Goal: Use online tool/utility

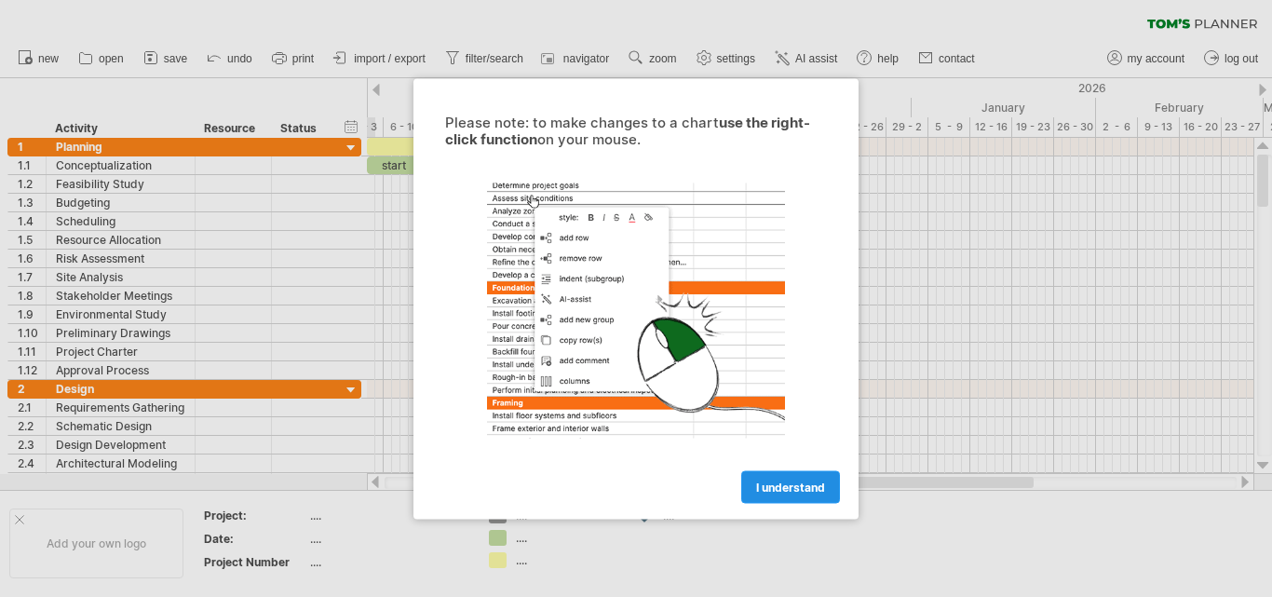
click at [783, 487] on span "I understand" at bounding box center [790, 487] width 69 height 14
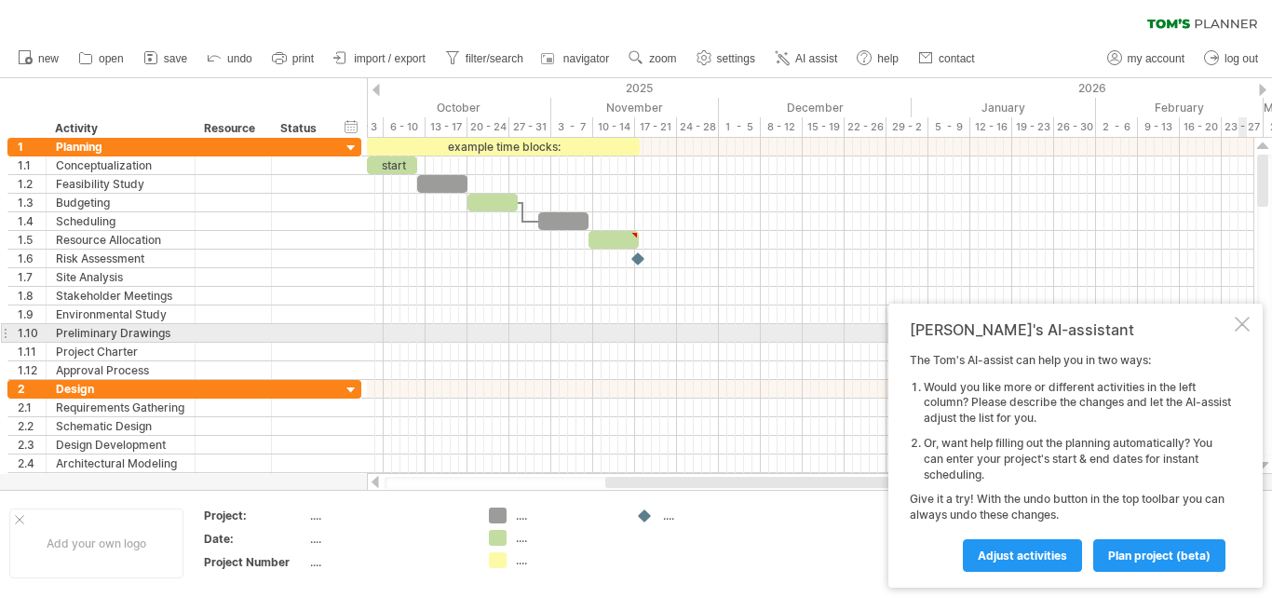
click at [1246, 325] on div at bounding box center [1242, 324] width 15 height 15
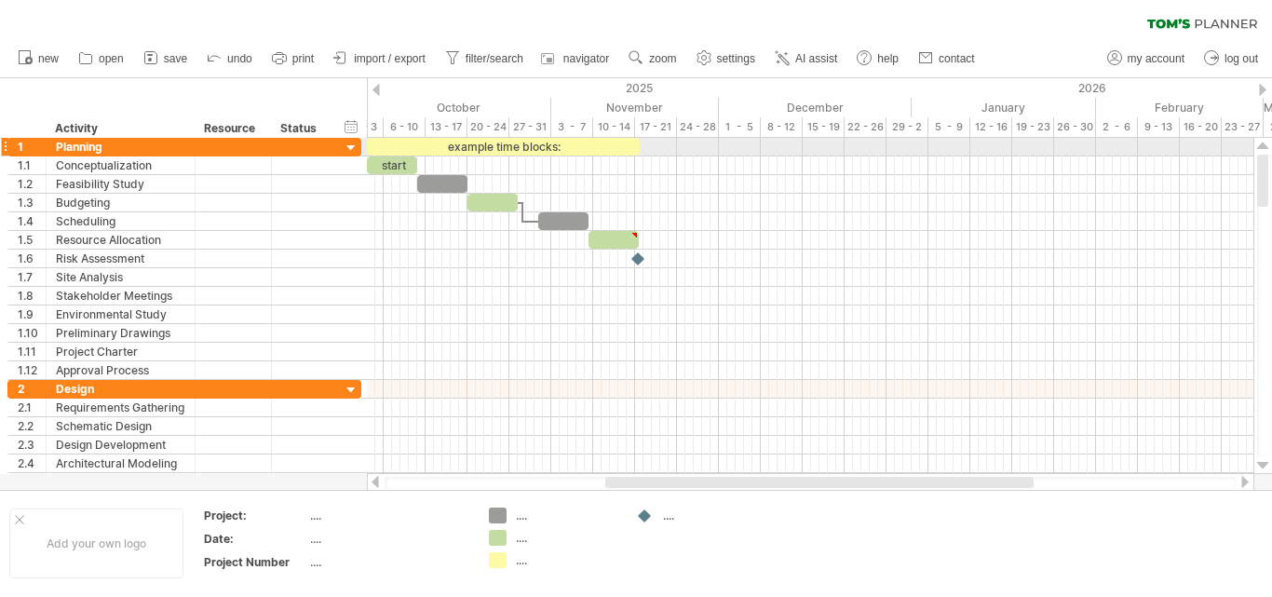
drag, startPoint x: 1267, startPoint y: 167, endPoint x: 1270, endPoint y: 151, distance: 16.1
click at [1270, 151] on div at bounding box center [1264, 306] width 20 height 336
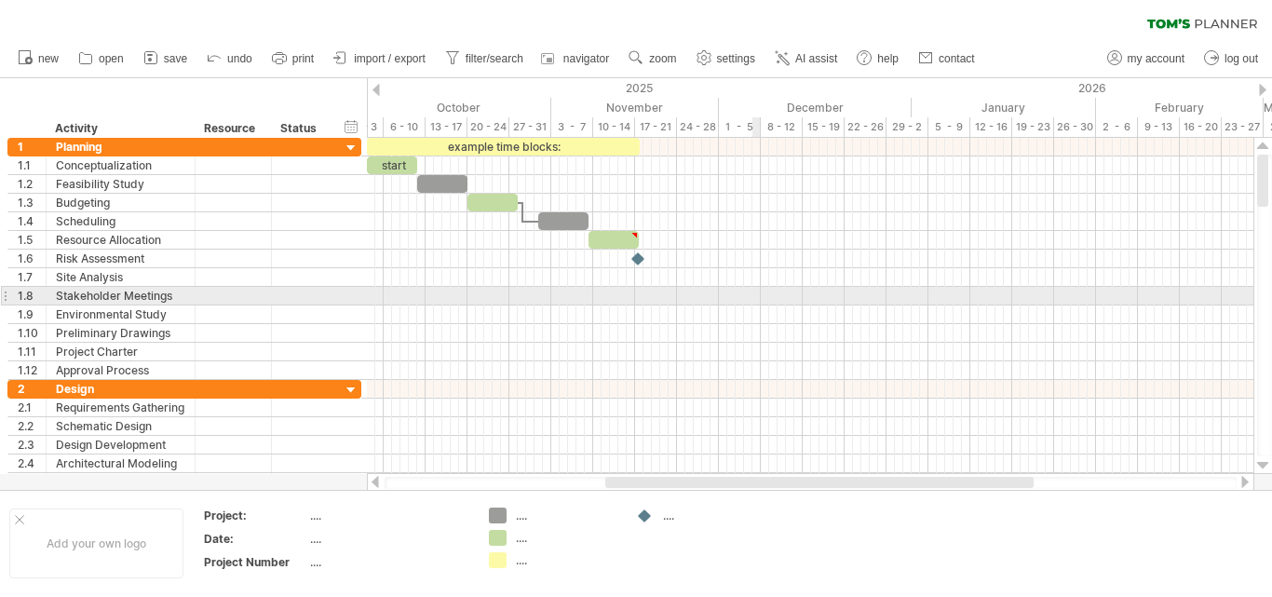
click at [758, 292] on div at bounding box center [810, 296] width 887 height 19
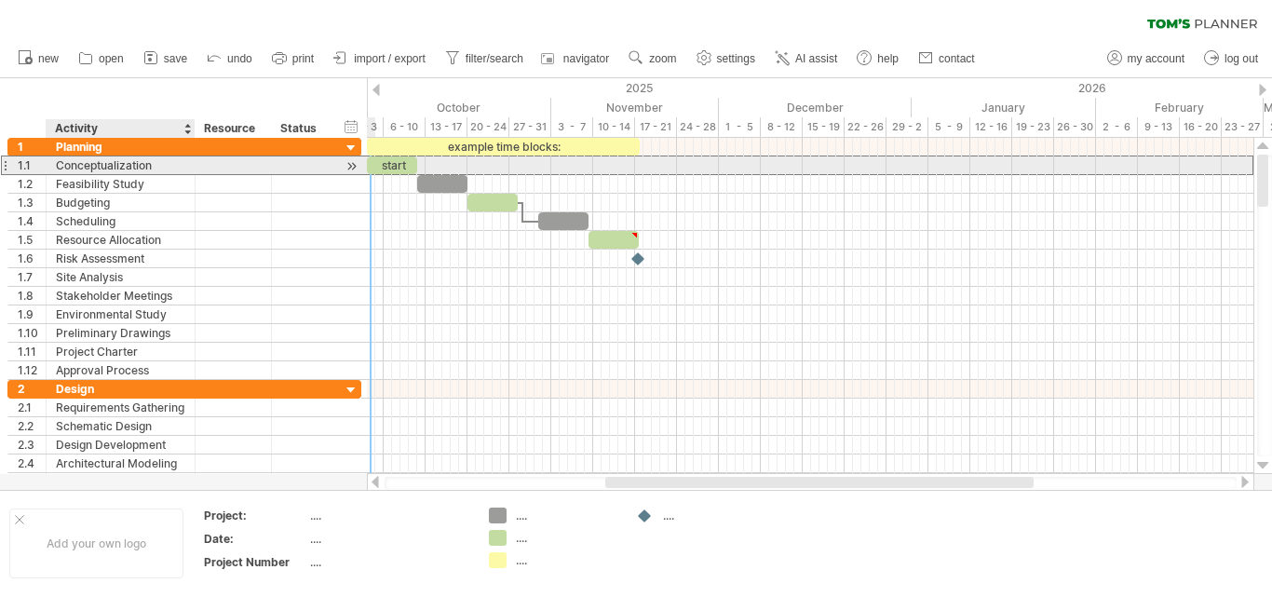
click at [150, 170] on div "Conceptualization" at bounding box center [120, 165] width 129 height 18
click at [387, 161] on div "start" at bounding box center [392, 165] width 50 height 18
click at [406, 166] on div "*****" at bounding box center [392, 165] width 50 height 18
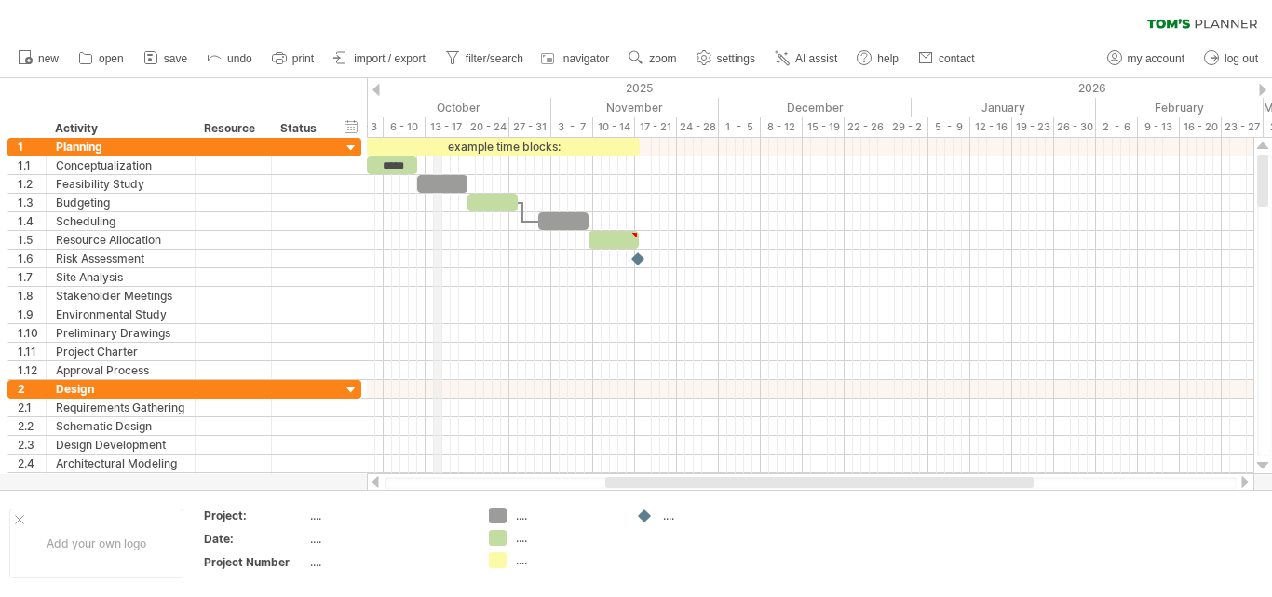
click at [435, 124] on div "13 - 17" at bounding box center [447, 127] width 42 height 20
click at [455, 124] on div "13 - 17" at bounding box center [447, 127] width 42 height 20
click at [466, 104] on div "October" at bounding box center [455, 108] width 193 height 20
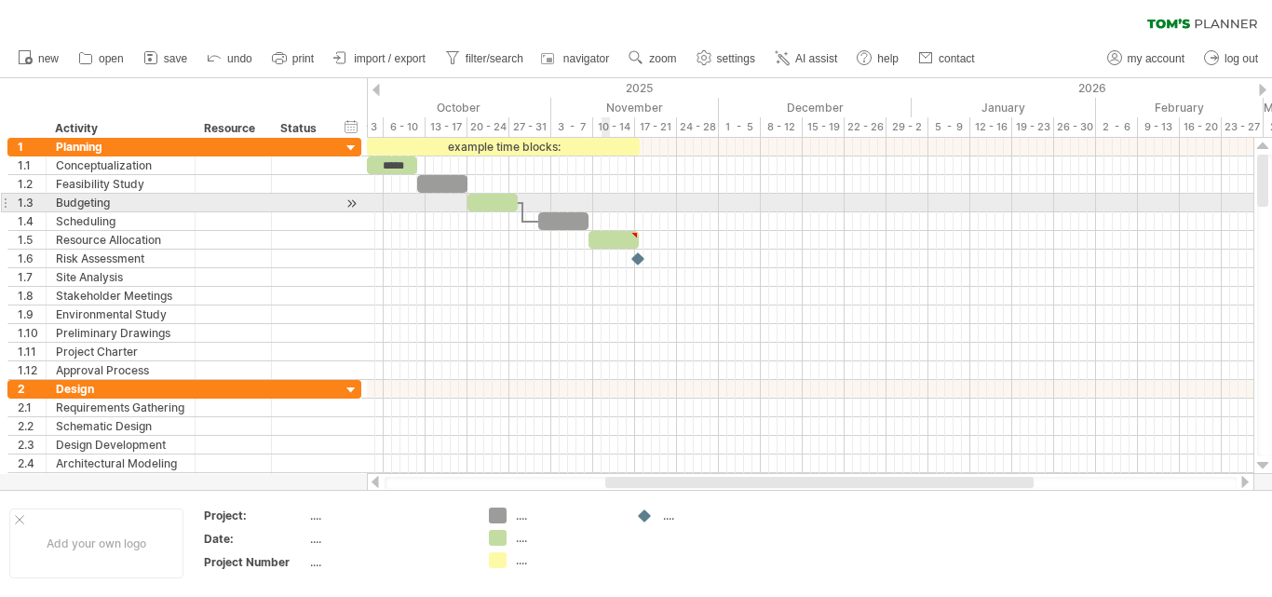
click at [606, 201] on div at bounding box center [810, 203] width 887 height 19
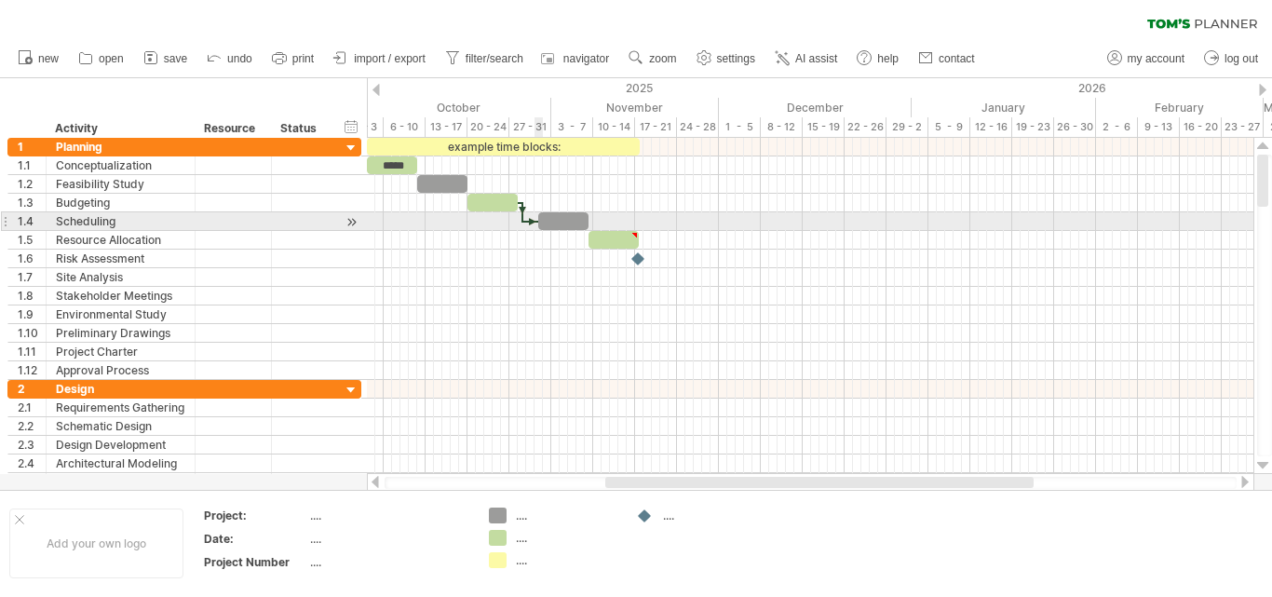
click at [540, 217] on span at bounding box center [538, 221] width 7 height 18
drag, startPoint x: 588, startPoint y: 223, endPoint x: 636, endPoint y: 220, distance: 48.5
click at [592, 220] on span at bounding box center [588, 221] width 7 height 18
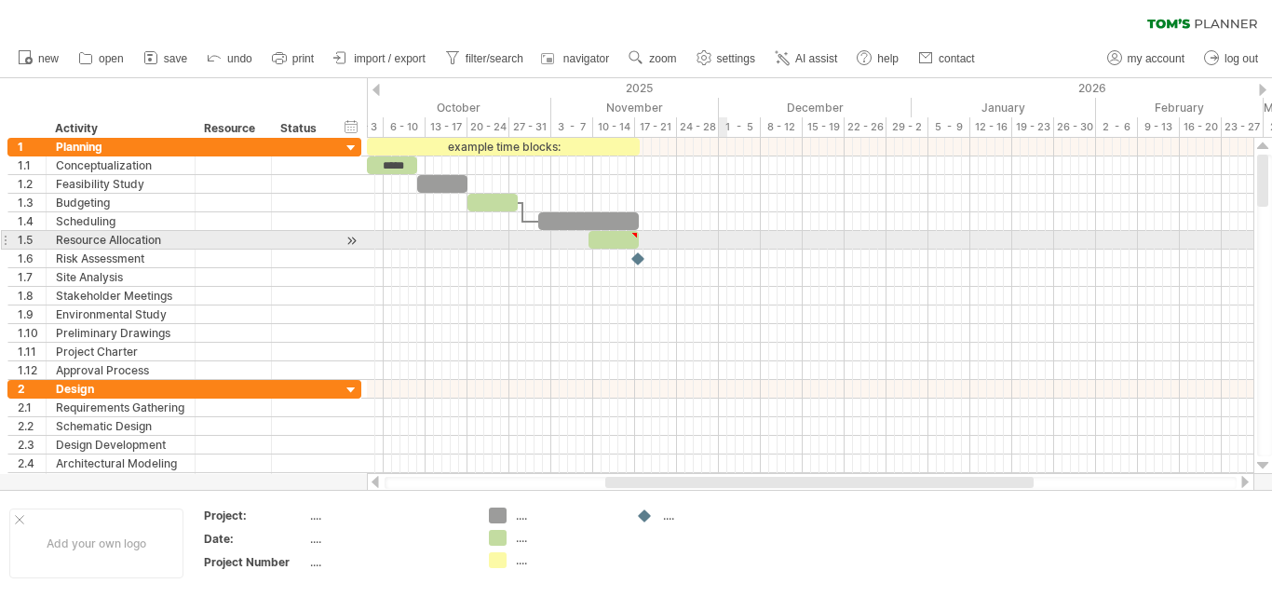
click at [727, 250] on div at bounding box center [810, 259] width 887 height 19
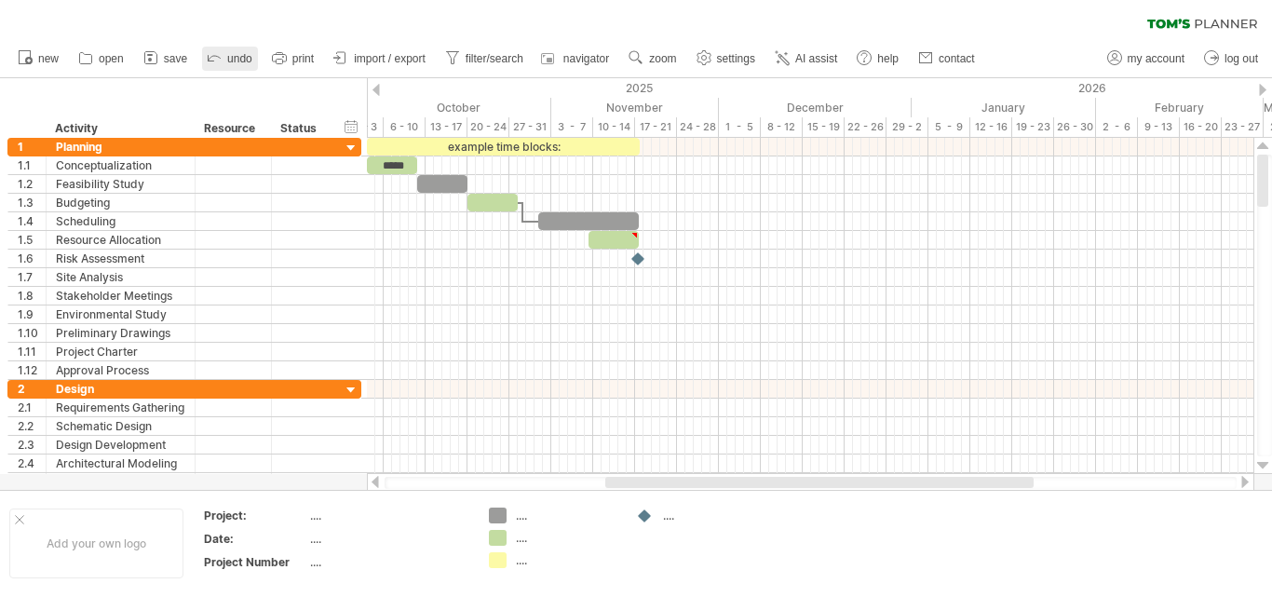
click at [243, 57] on span "undo" at bounding box center [239, 58] width 25 height 13
click at [51, 61] on span "new" at bounding box center [48, 58] width 20 height 13
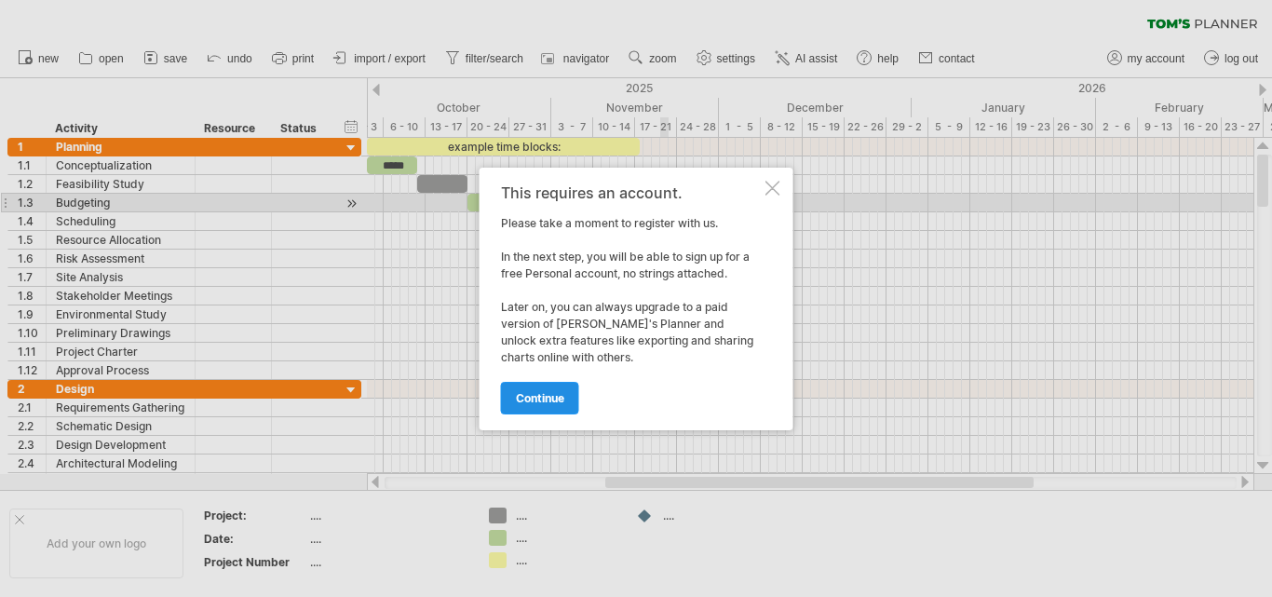
click at [560, 392] on span "continue" at bounding box center [540, 398] width 48 height 14
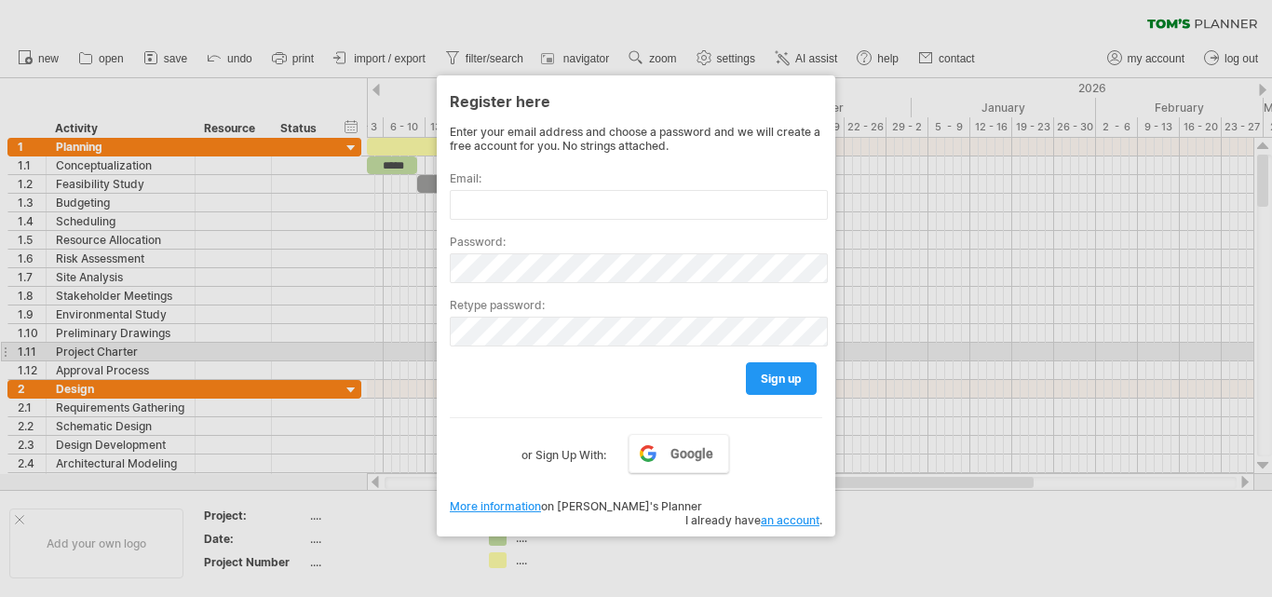
click at [948, 347] on div at bounding box center [636, 298] width 1272 height 597
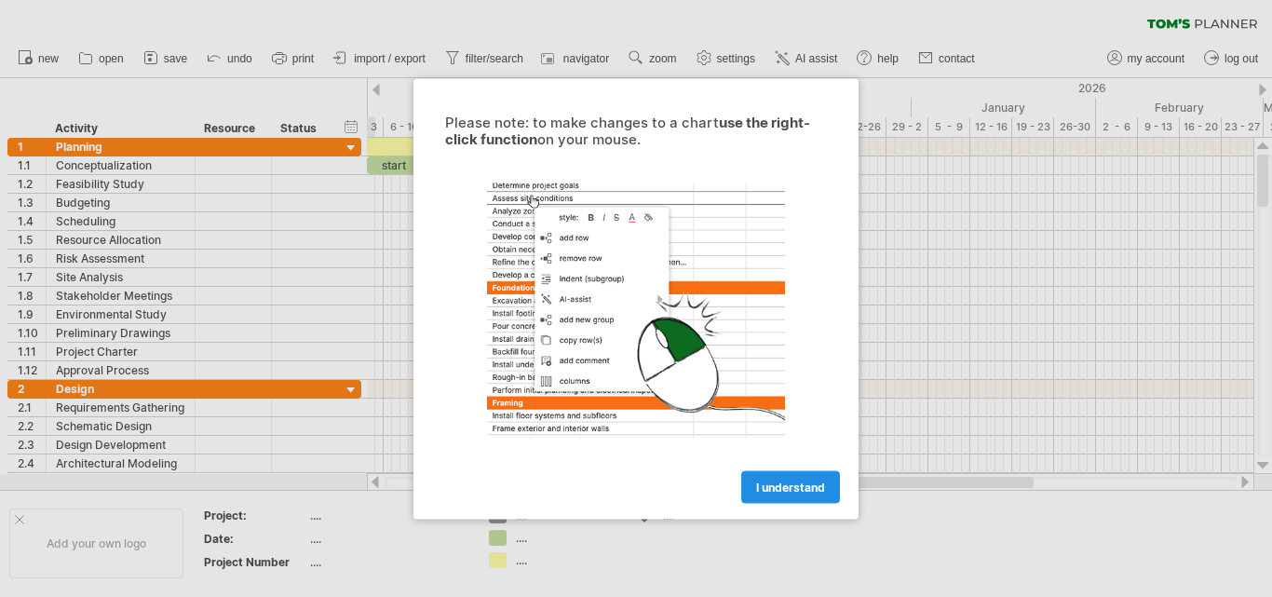
click at [777, 483] on span "I understand" at bounding box center [790, 487] width 69 height 14
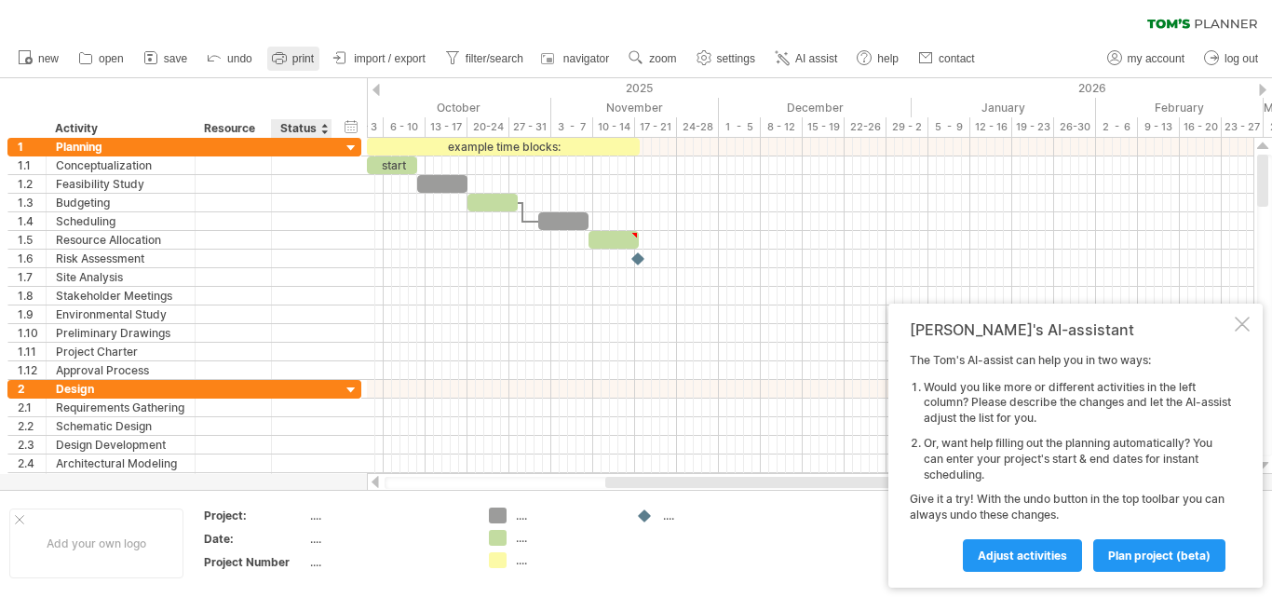
click at [298, 67] on link "print" at bounding box center [293, 59] width 52 height 24
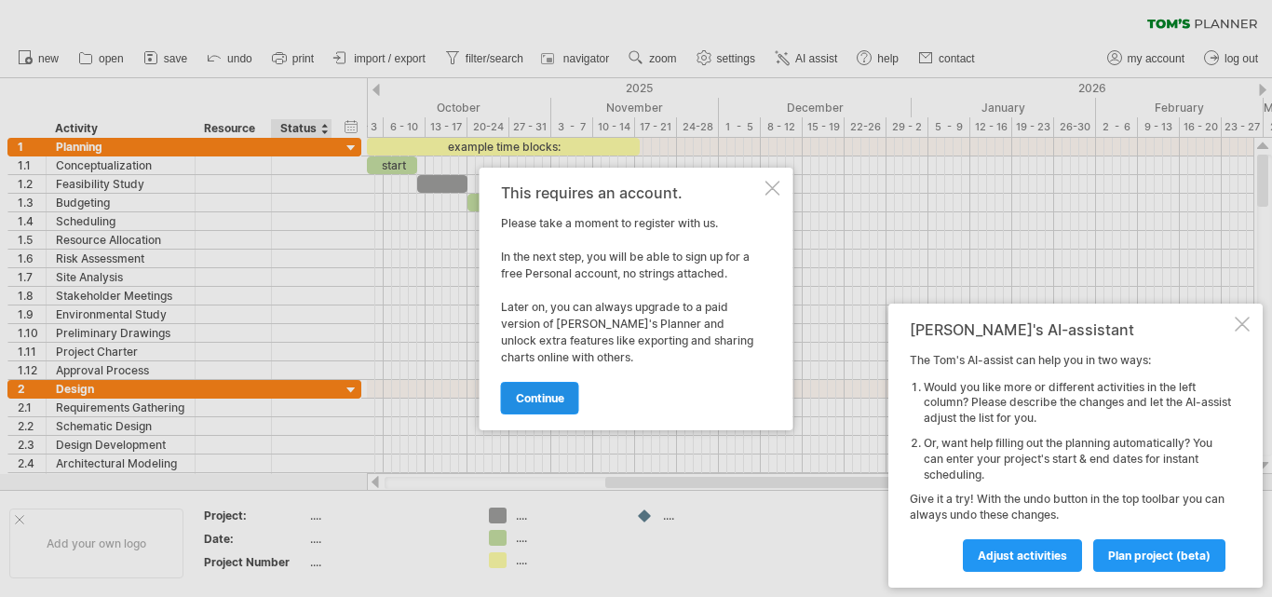
click at [534, 392] on span "continue" at bounding box center [540, 398] width 48 height 14
